Goal: Information Seeking & Learning: Learn about a topic

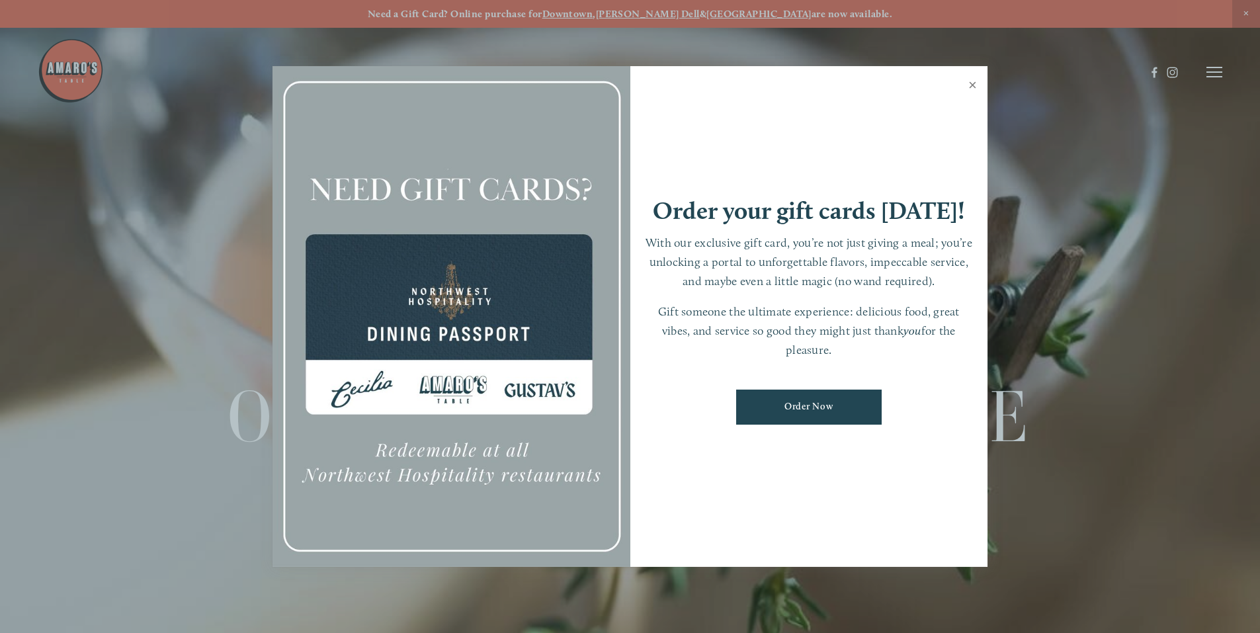
click at [974, 89] on link "Close" at bounding box center [973, 86] width 26 height 37
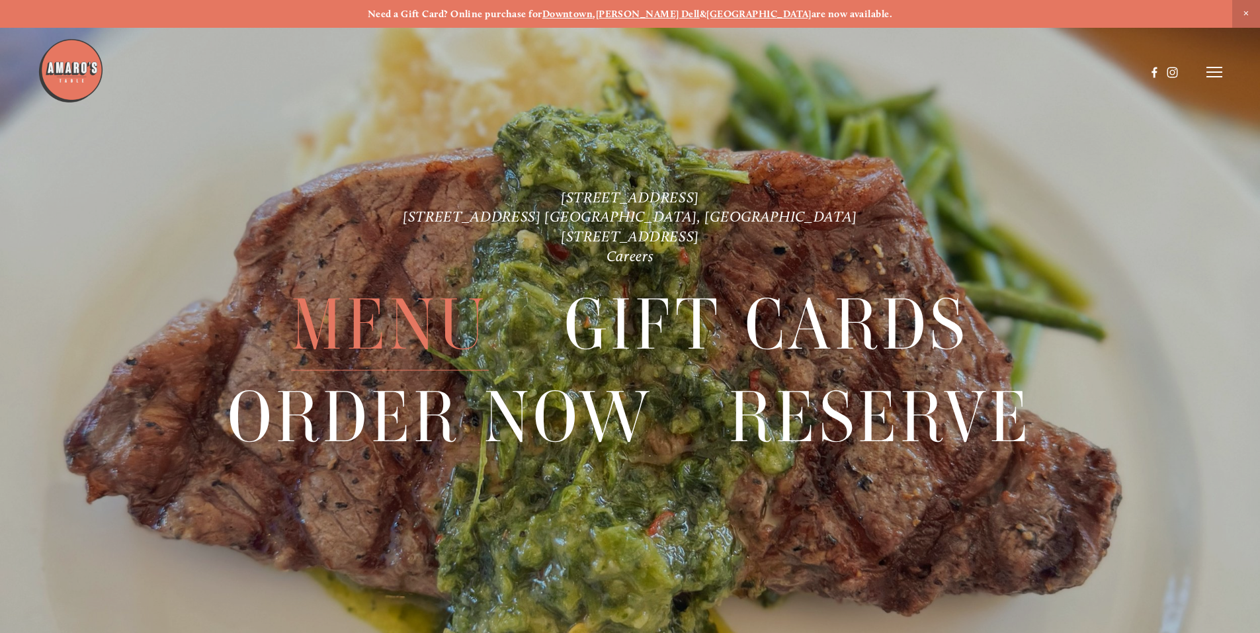
click at [389, 318] on span "Menu" at bounding box center [389, 325] width 197 height 91
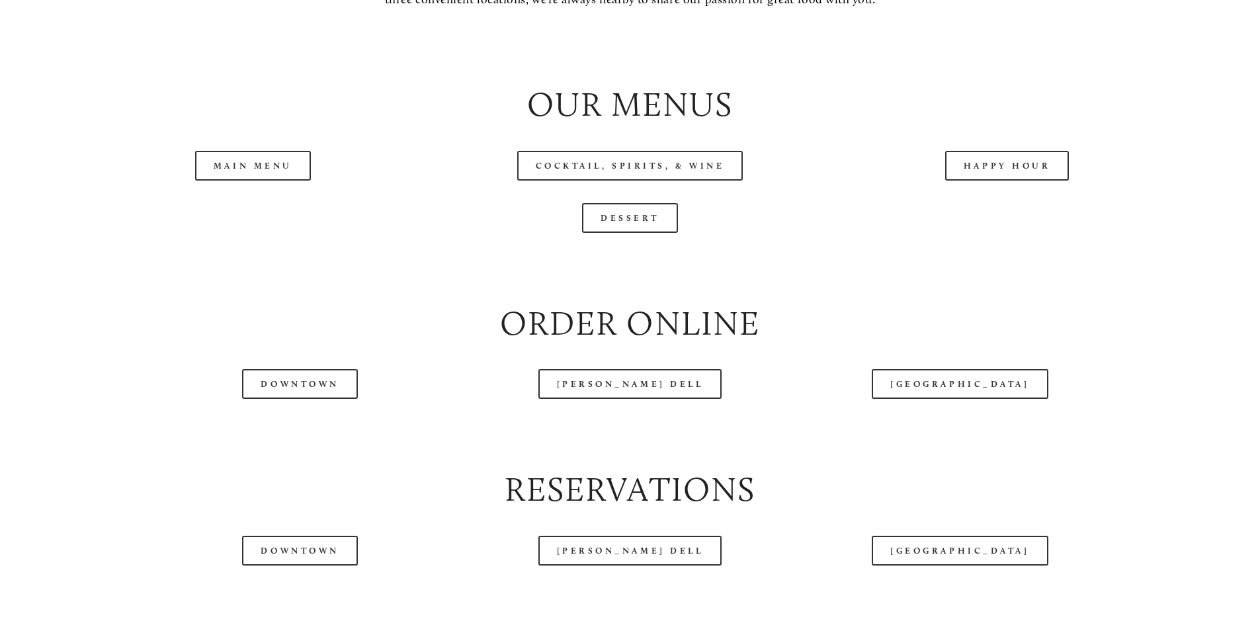
scroll to position [1521, 0]
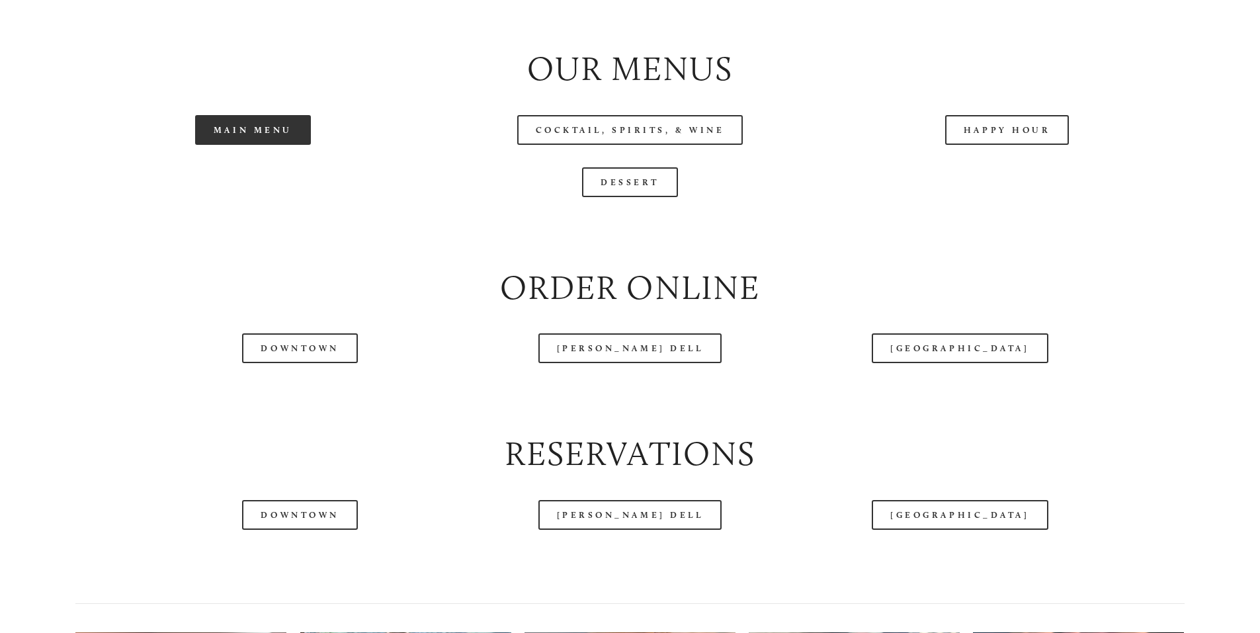
click at [230, 145] on link "Main Menu" at bounding box center [253, 130] width 116 height 30
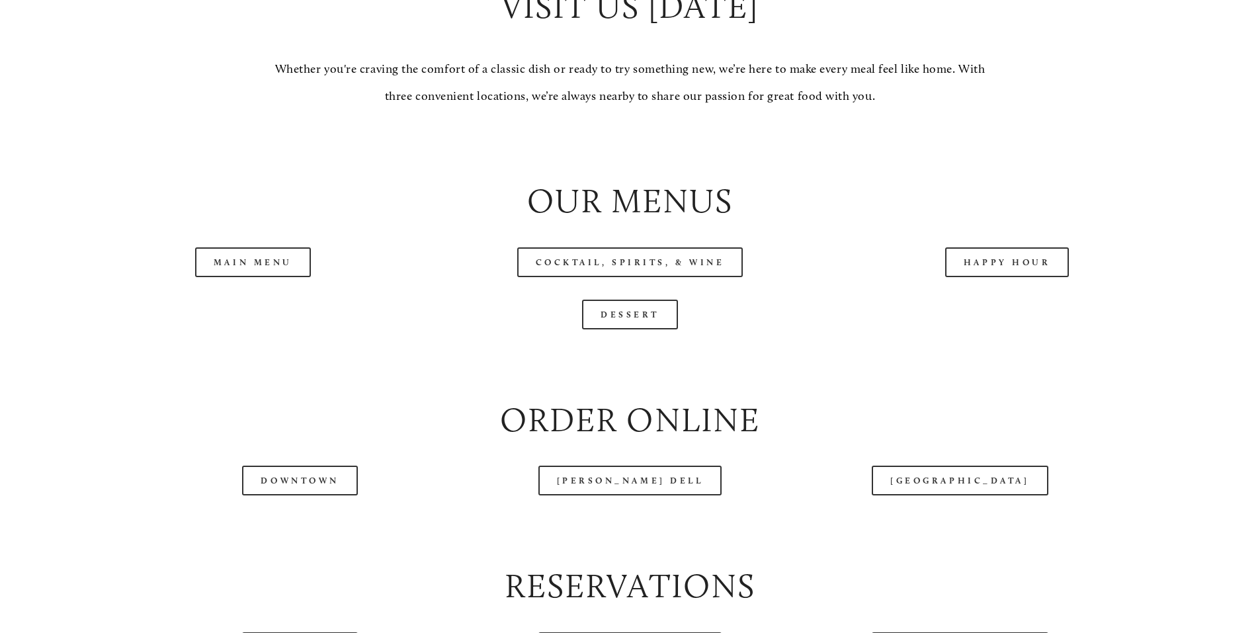
scroll to position [1588, 0]
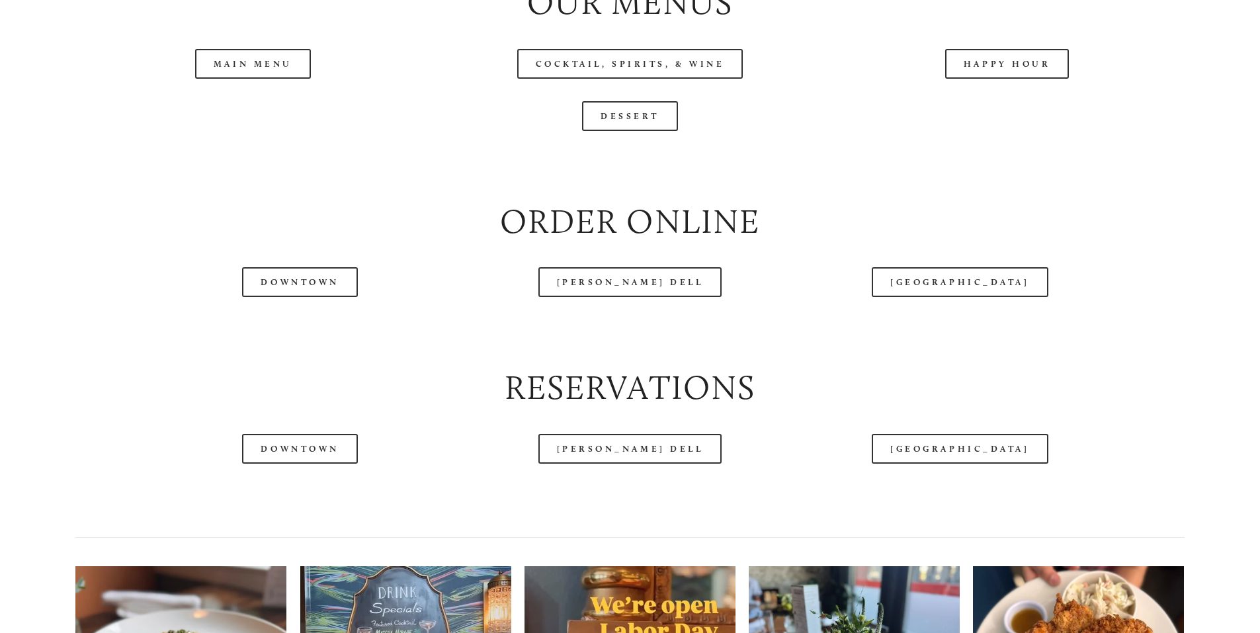
click at [254, 98] on header "Menu Order Now Visit Gallery 0" at bounding box center [630, 39] width 1185 height 144
click at [248, 110] on header "Menu Order Now Visit Gallery 0" at bounding box center [630, 39] width 1185 height 144
click at [264, 79] on link "Main Menu" at bounding box center [253, 64] width 116 height 30
